Goal: Book appointment/travel/reservation

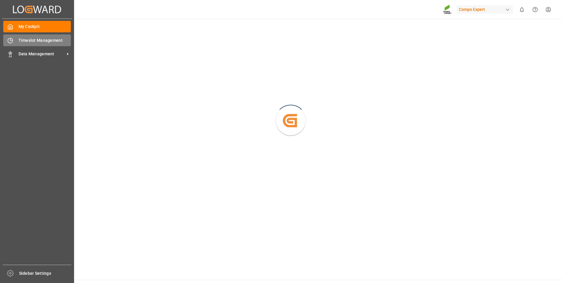
click at [11, 41] on icon at bounding box center [10, 41] width 6 height 6
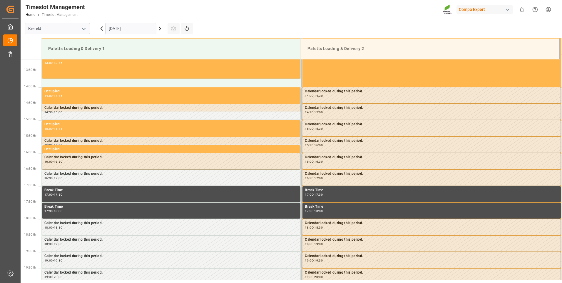
scroll to position [457, 0]
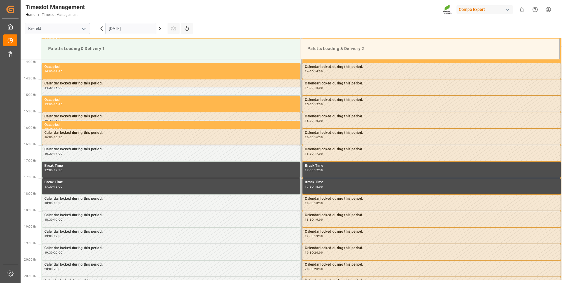
click at [118, 31] on input "[DATE]" at bounding box center [130, 28] width 51 height 11
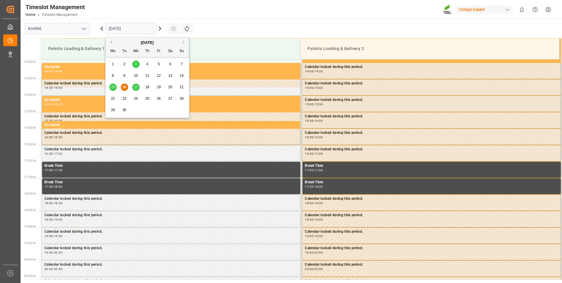
click at [136, 87] on span "17" at bounding box center [136, 87] width 4 height 4
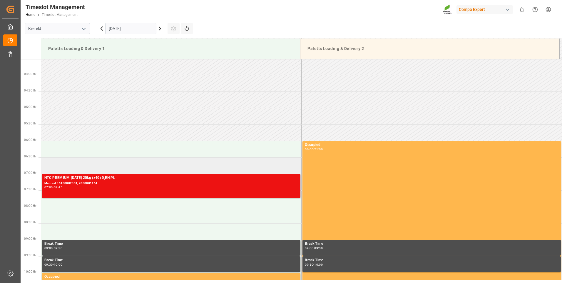
scroll to position [222, 0]
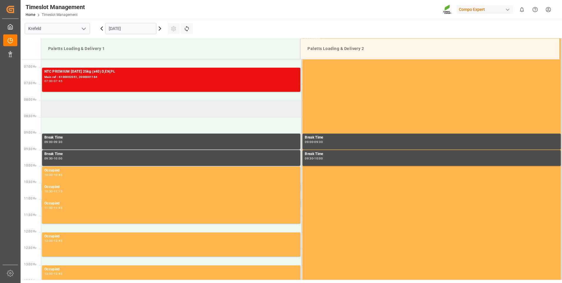
click at [122, 109] on td at bounding box center [171, 109] width 260 height 16
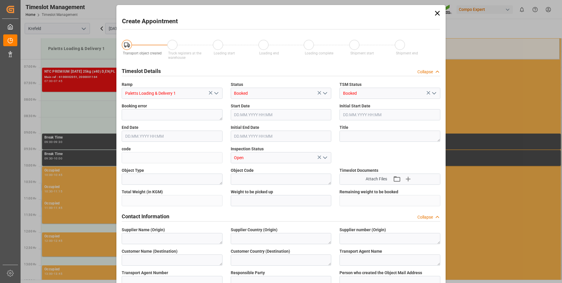
type input "[DATE] 08:00"
type input "[DATE] 08:30"
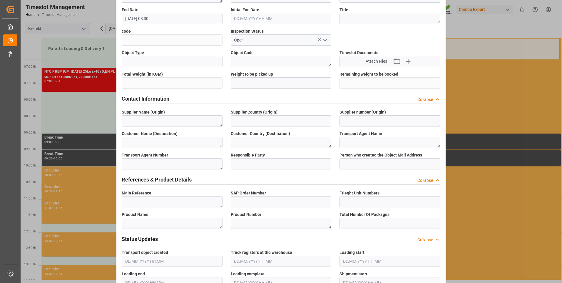
scroll to position [176, 0]
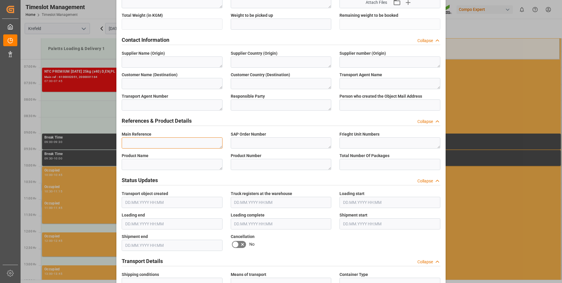
click at [181, 143] on textarea at bounding box center [172, 142] width 101 height 11
drag, startPoint x: 154, startPoint y: 141, endPoint x: 104, endPoint y: 143, distance: 50.3
click at [104, 143] on div "Create Appointment Transport object created Truck registers at the warehouse Lo…" at bounding box center [281, 141] width 562 height 283
type textarea "6100002042"
click at [265, 141] on textarea at bounding box center [281, 142] width 101 height 11
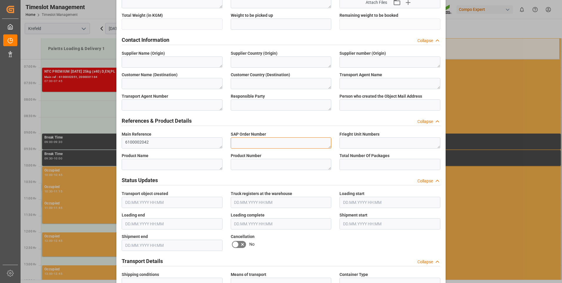
paste textarea "6100002042"
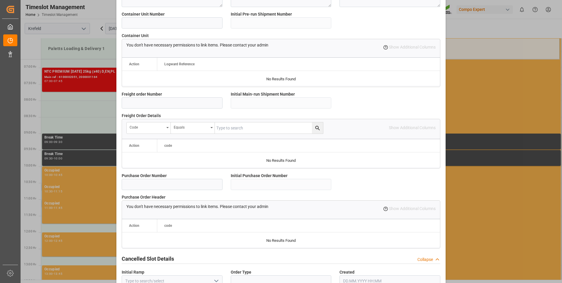
scroll to position [491, 0]
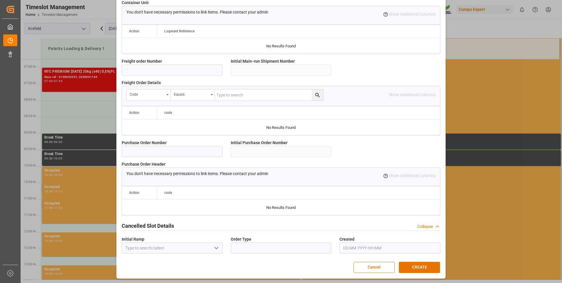
type textarea "6100002042"
click at [188, 70] on input at bounding box center [172, 69] width 101 height 11
paste input "6100002042"
type input "6100002042"
click at [420, 262] on button "CREATE" at bounding box center [419, 267] width 41 height 11
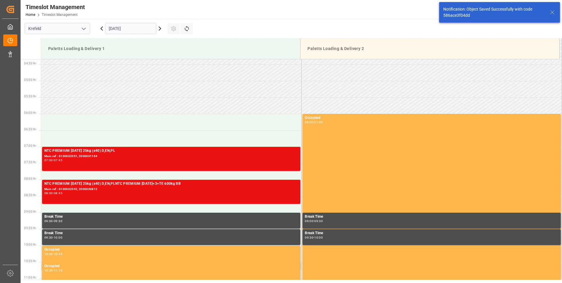
scroll to position [227, 0]
